Goal: Task Accomplishment & Management: Complete application form

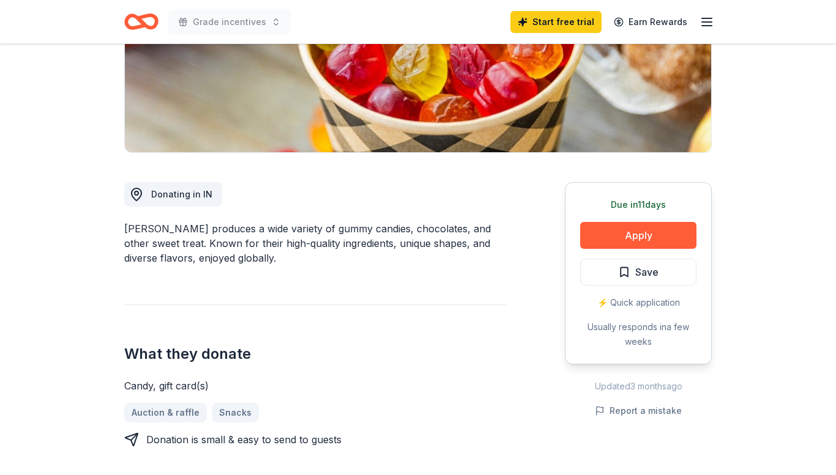
scroll to position [207, 0]
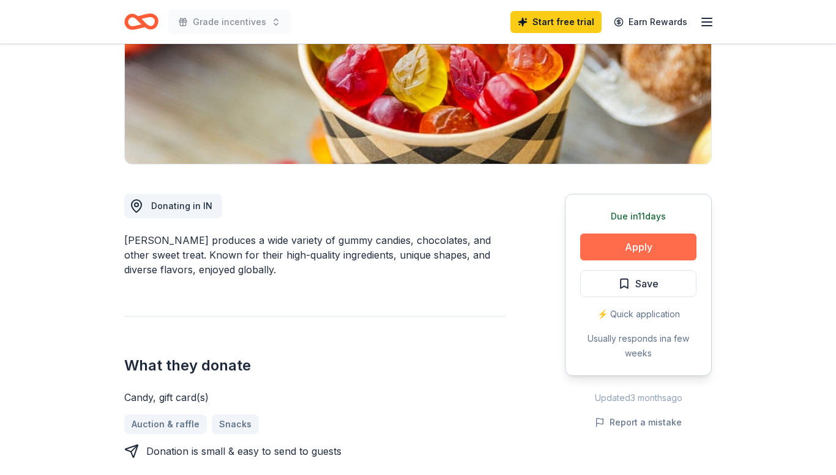
click at [668, 247] on button "Apply" at bounding box center [638, 247] width 116 height 27
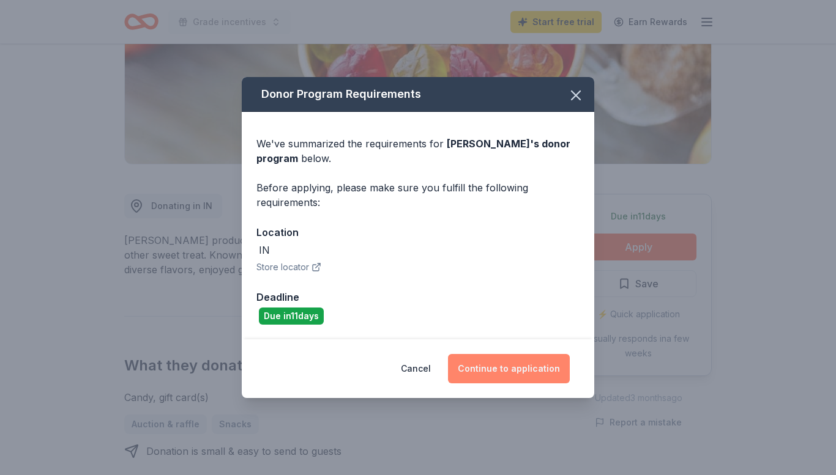
click at [507, 365] on button "Continue to application" at bounding box center [509, 368] width 122 height 29
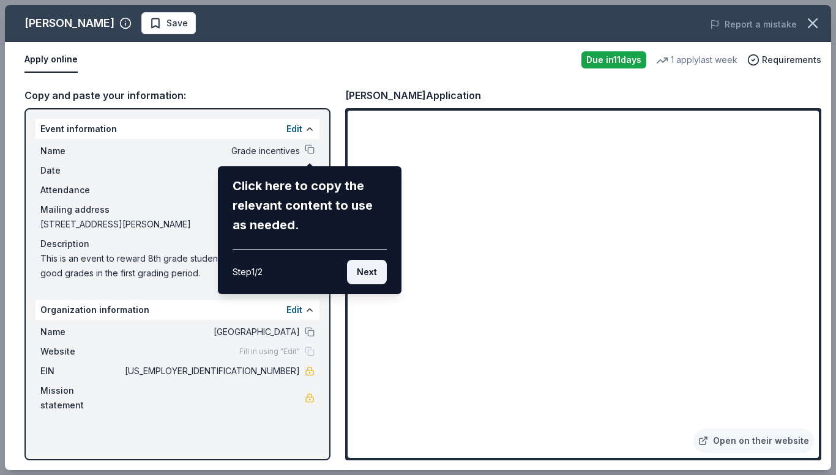
click at [376, 282] on button "Next" at bounding box center [367, 272] width 40 height 24
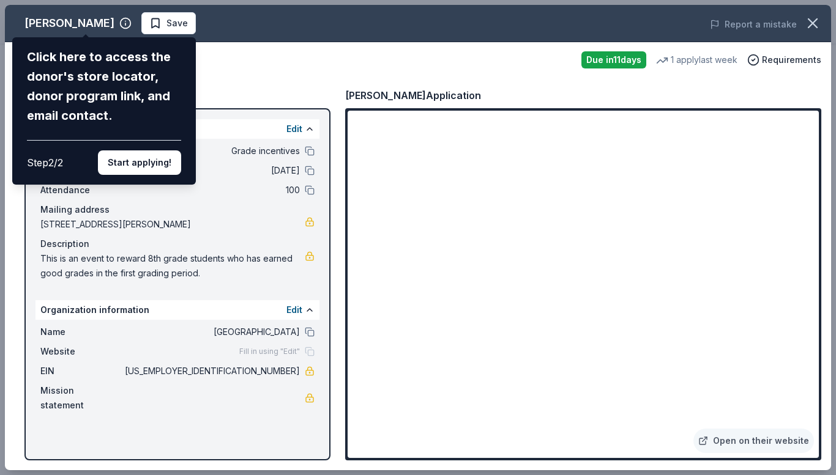
click at [322, 74] on div "Albanese Click here to access the donor's store locator, donor program link, an…" at bounding box center [418, 238] width 826 height 466
click at [790, 216] on div "Albanese Click here to access the donor's store locator, donor program link, an…" at bounding box center [418, 238] width 826 height 466
click at [172, 162] on button "Start applying!" at bounding box center [139, 163] width 83 height 24
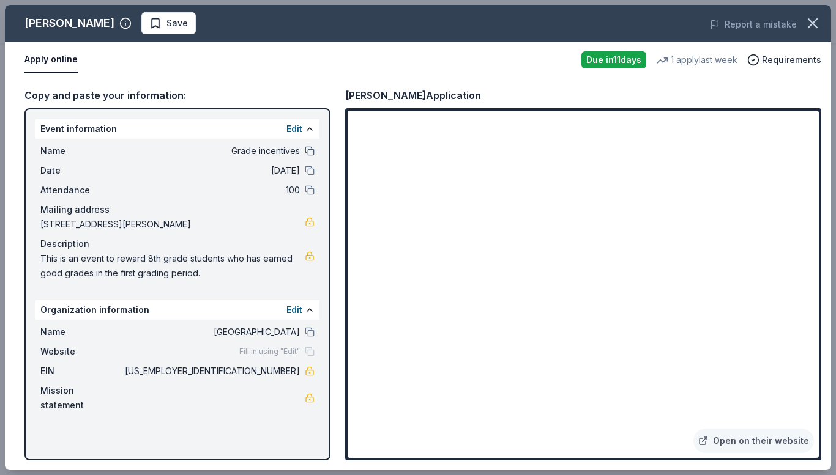
click at [310, 151] on button at bounding box center [310, 151] width 10 height 10
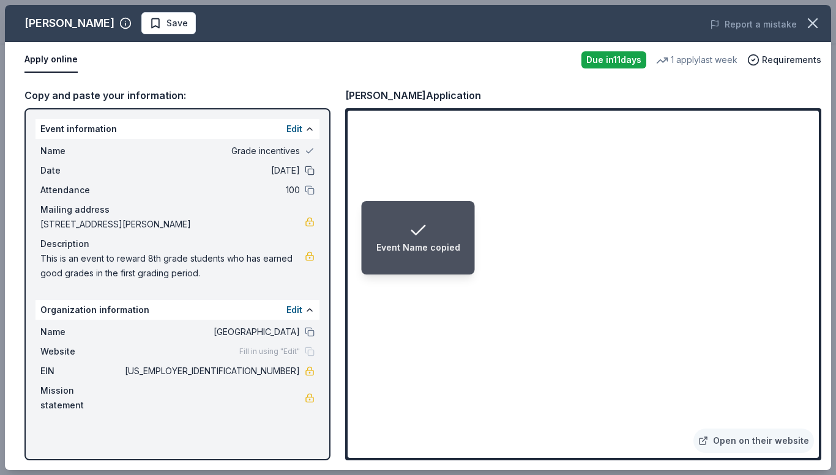
click at [310, 171] on button at bounding box center [310, 171] width 10 height 10
click at [312, 190] on button at bounding box center [310, 190] width 10 height 10
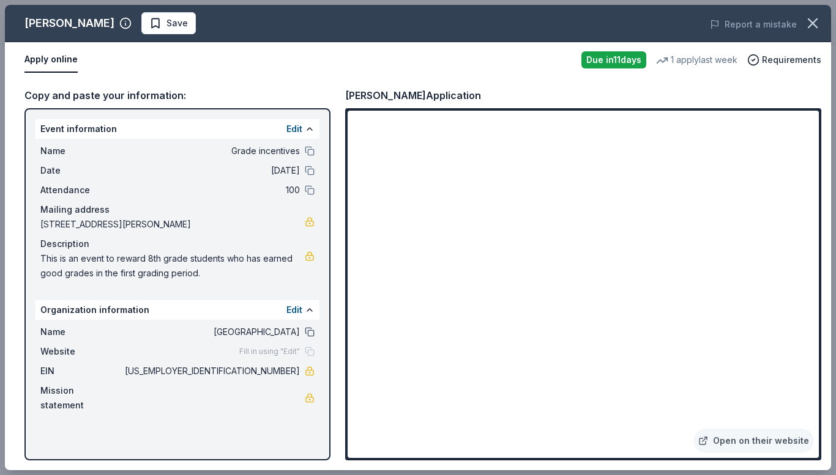
click at [311, 334] on button at bounding box center [310, 332] width 10 height 10
click at [819, 151] on div "Open on their website" at bounding box center [583, 284] width 476 height 352
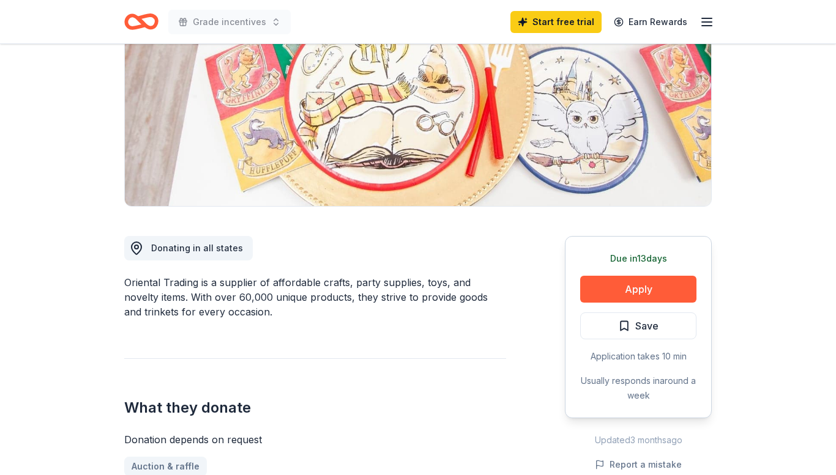
scroll to position [168, 0]
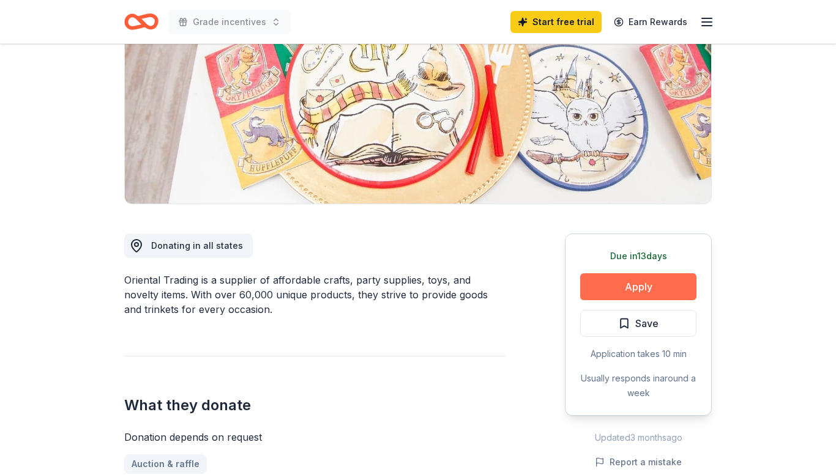
click at [636, 291] on button "Apply" at bounding box center [638, 287] width 116 height 27
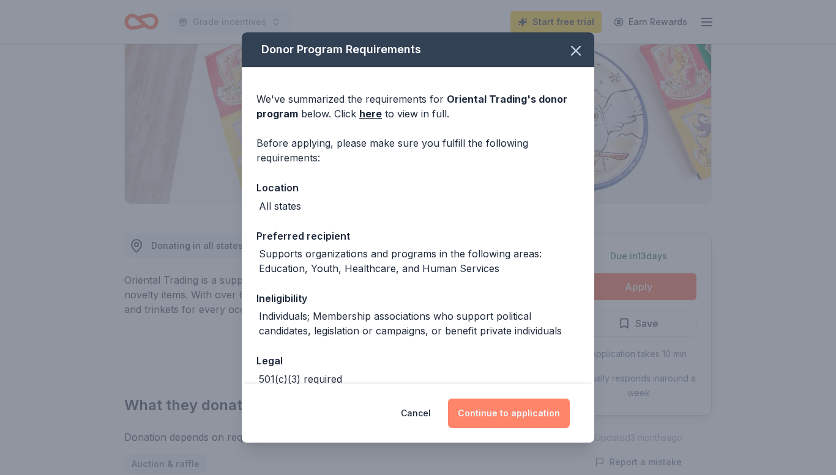
click at [479, 410] on button "Continue to application" at bounding box center [509, 413] width 122 height 29
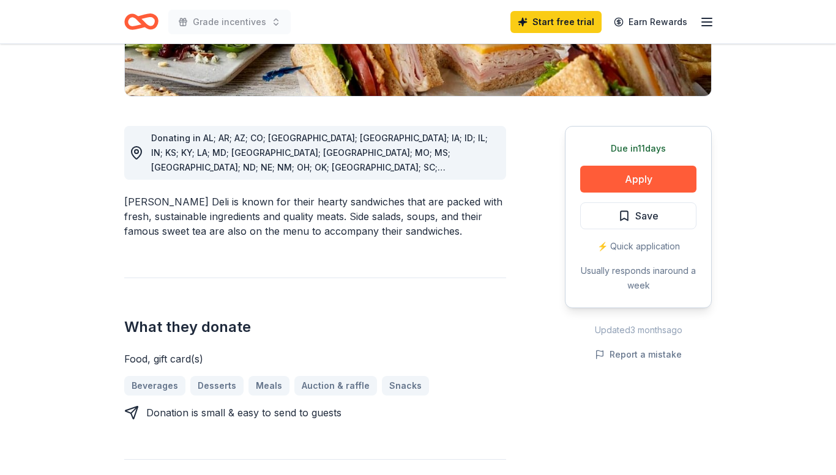
scroll to position [278, 0]
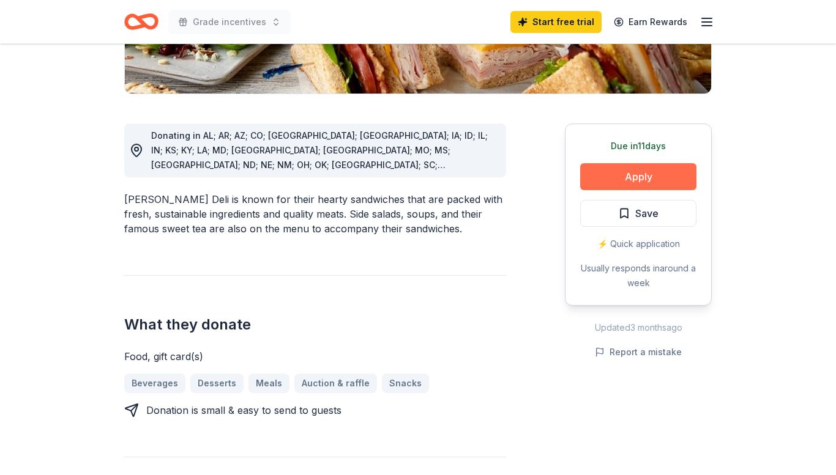
click at [666, 172] on button "Apply" at bounding box center [638, 176] width 116 height 27
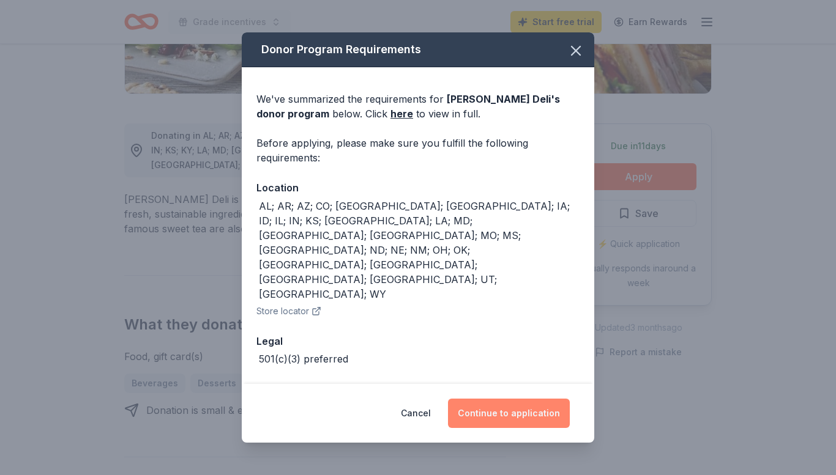
click at [543, 399] on button "Continue to application" at bounding box center [509, 413] width 122 height 29
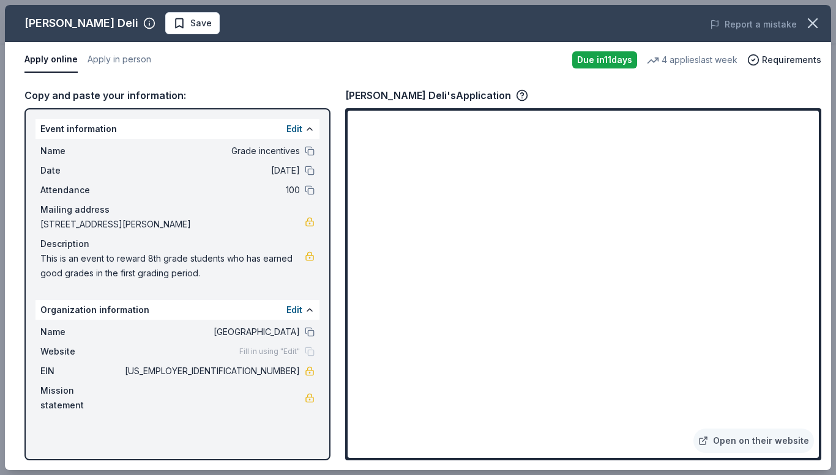
drag, startPoint x: 833, startPoint y: 284, endPoint x: 811, endPoint y: 86, distance: 199.0
click at [811, 86] on div "McAlister's Deli Save Report a mistake Apply online Apply in person Due in 11 d…" at bounding box center [418, 237] width 836 height 475
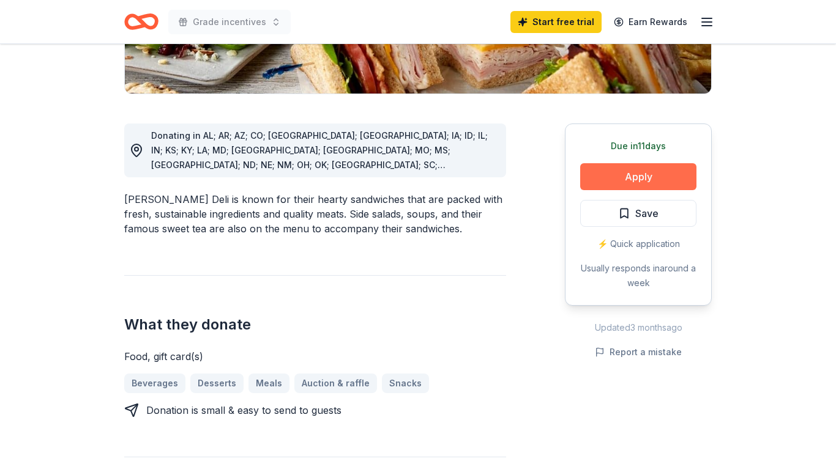
click at [654, 177] on button "Apply" at bounding box center [638, 176] width 116 height 27
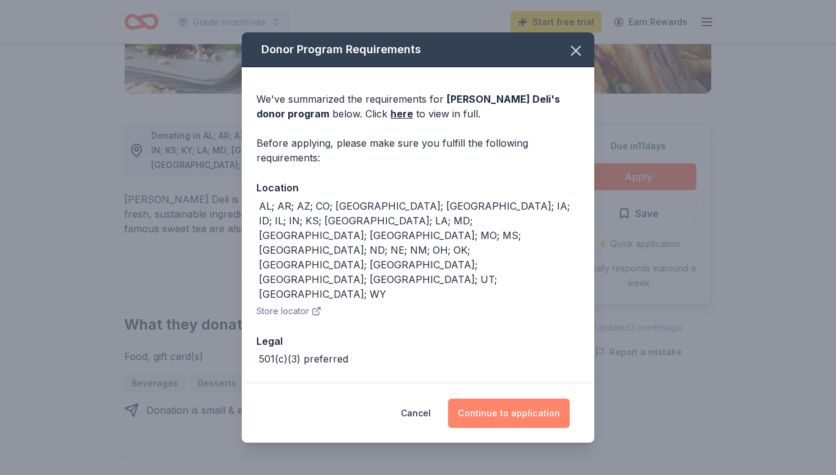
click at [508, 401] on button "Continue to application" at bounding box center [509, 413] width 122 height 29
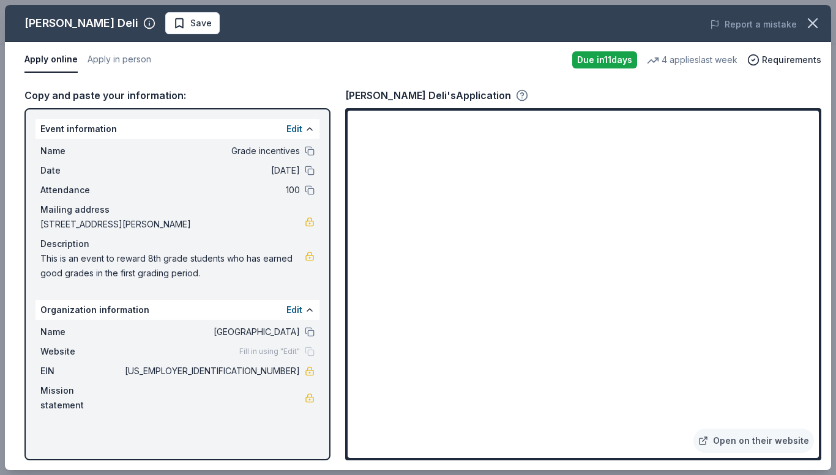
click at [522, 98] on icon "button" at bounding box center [522, 98] width 0 height 0
click at [47, 60] on button "Apply online" at bounding box center [50, 60] width 53 height 26
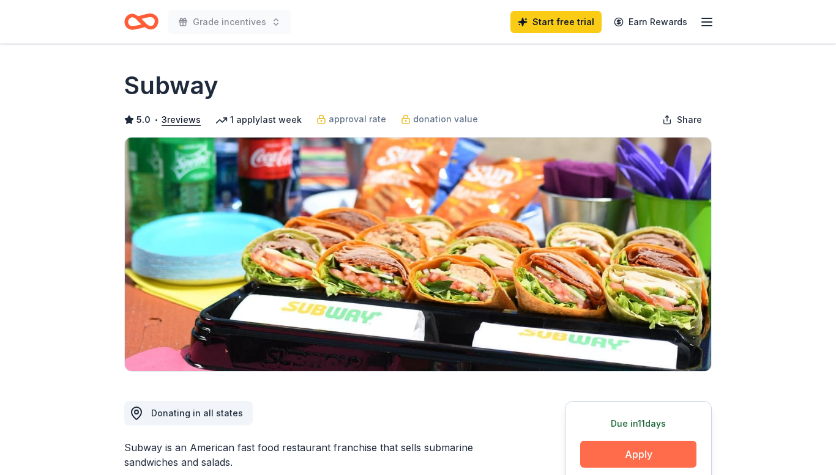
click at [646, 451] on button "Apply" at bounding box center [638, 454] width 116 height 27
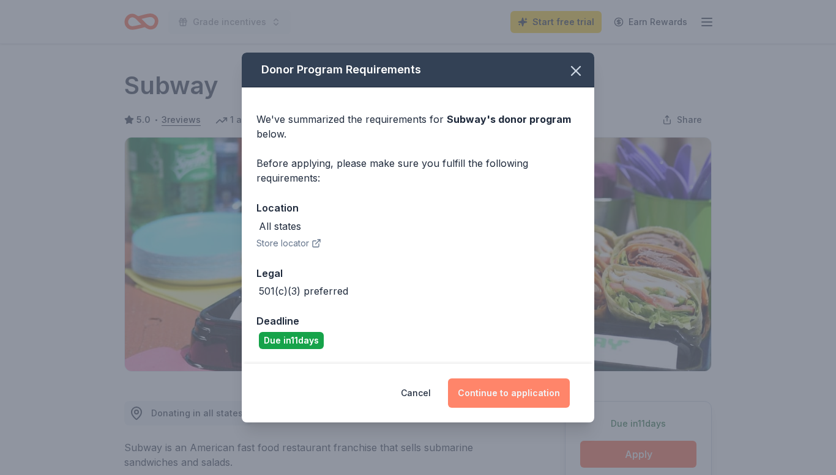
click at [543, 391] on button "Continue to application" at bounding box center [509, 393] width 122 height 29
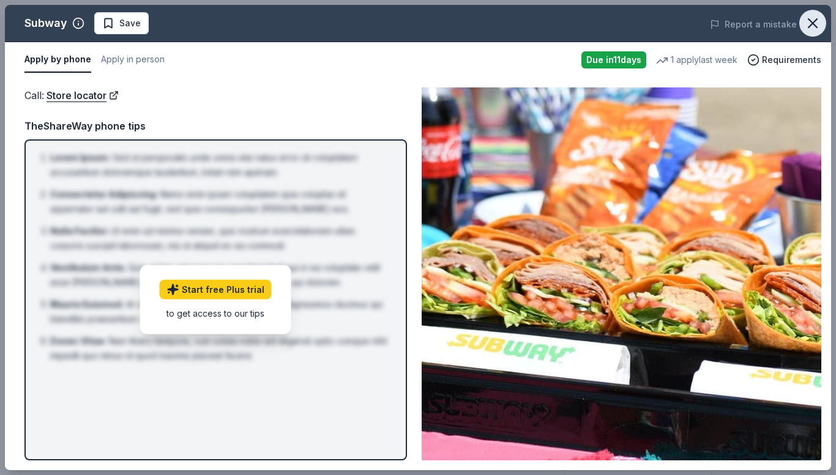
click at [814, 21] on icon "button" at bounding box center [812, 23] width 9 height 9
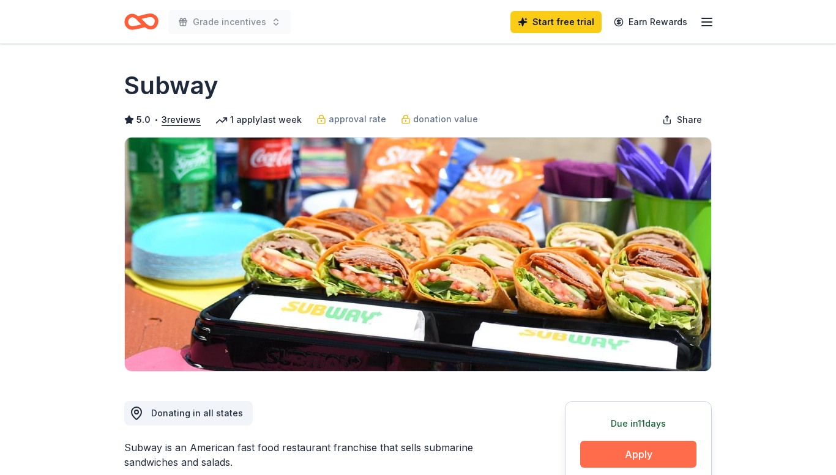
click at [652, 452] on button "Apply" at bounding box center [638, 454] width 116 height 27
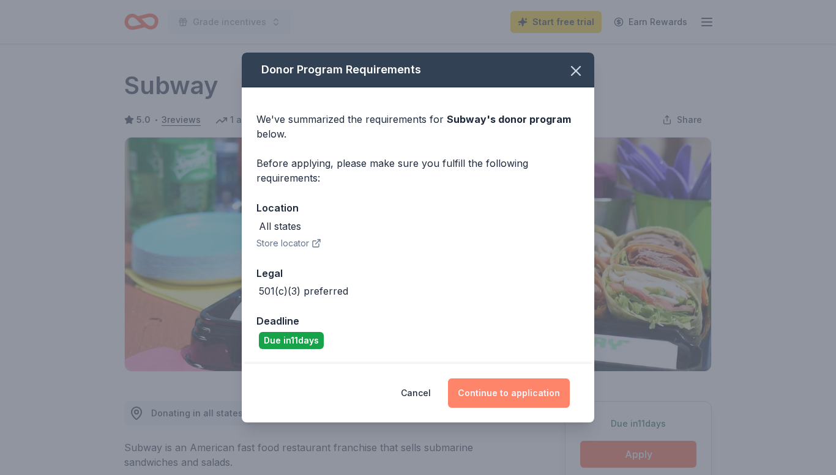
click at [516, 390] on button "Continue to application" at bounding box center [509, 393] width 122 height 29
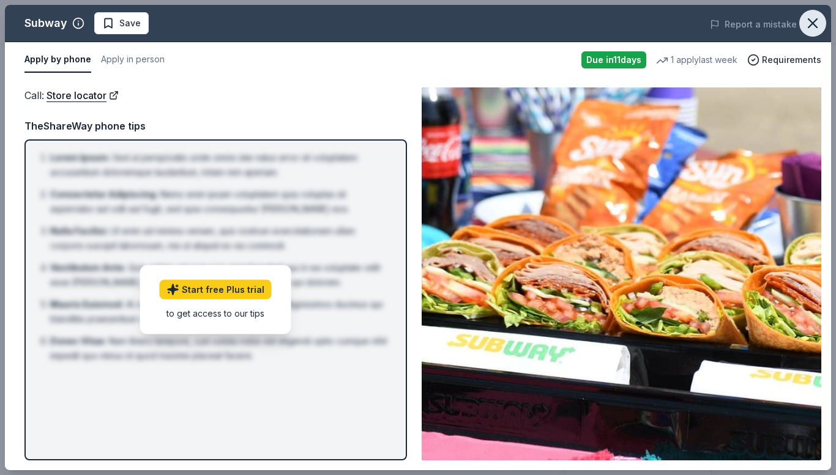
click at [816, 23] on icon "button" at bounding box center [812, 23] width 17 height 17
